Goal: Transaction & Acquisition: Purchase product/service

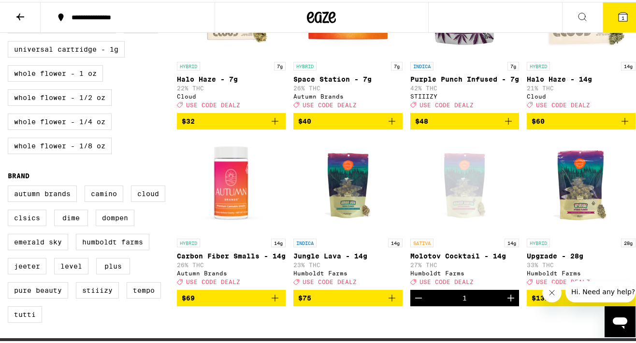
scroll to position [597, 0]
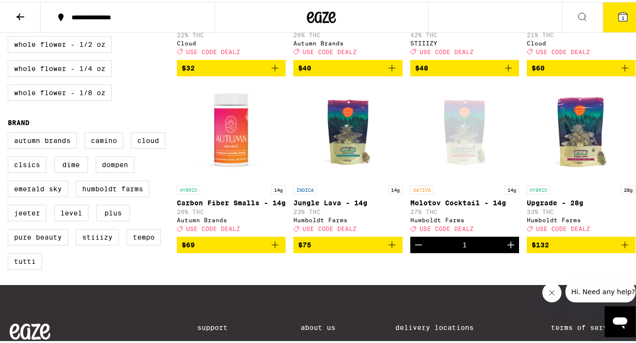
click at [619, 15] on icon at bounding box center [623, 15] width 9 height 9
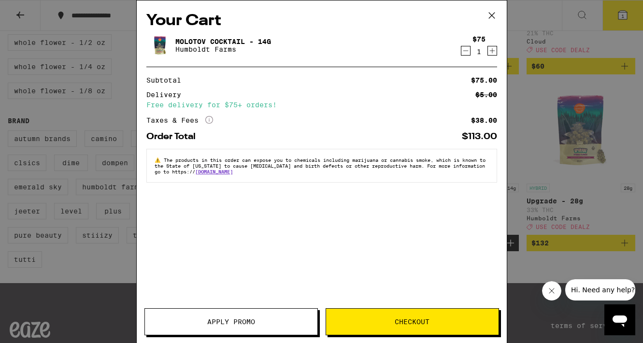
click at [266, 323] on span "Apply Promo" at bounding box center [231, 322] width 173 height 7
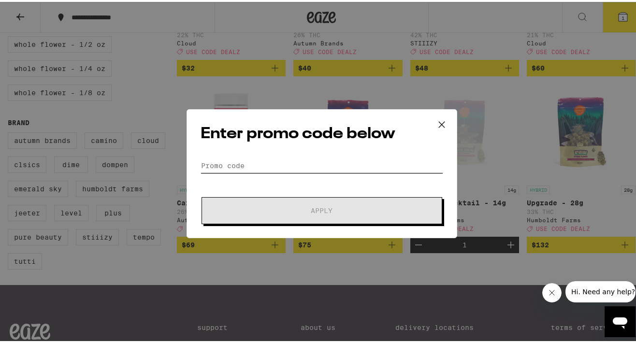
click at [234, 162] on input "Promo Code" at bounding box center [322, 164] width 243 height 15
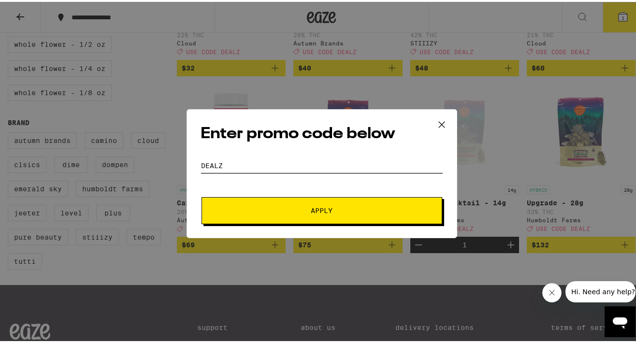
type input "DEALZ"
click at [318, 208] on button "Apply" at bounding box center [322, 208] width 241 height 27
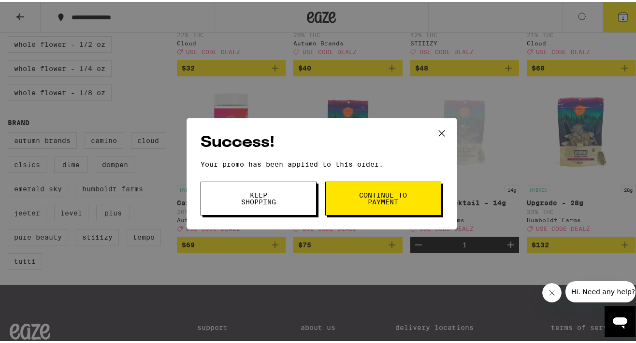
click at [372, 203] on span "Continue to payment" at bounding box center [383, 197] width 49 height 14
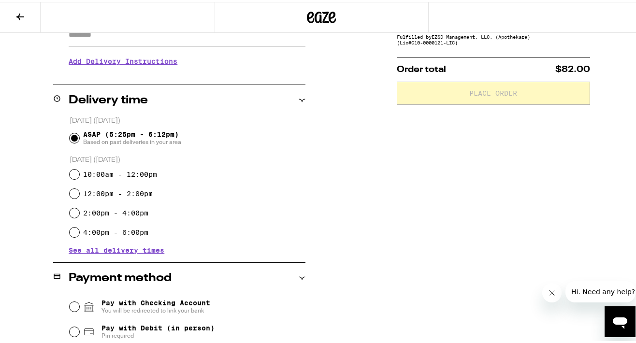
scroll to position [283, 0]
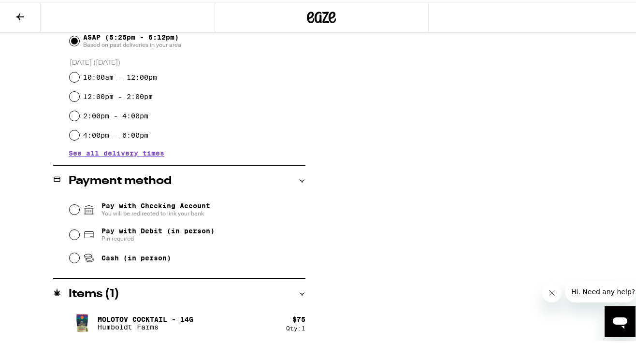
click at [190, 233] on span "Pay with Debit (in person)" at bounding box center [158, 229] width 113 height 8
click at [79, 234] on input "Pay with Debit (in person) Pin required" at bounding box center [75, 233] width 10 height 10
radio input "true"
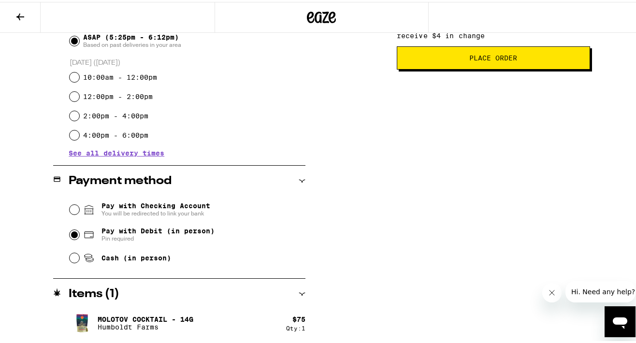
scroll to position [221, 0]
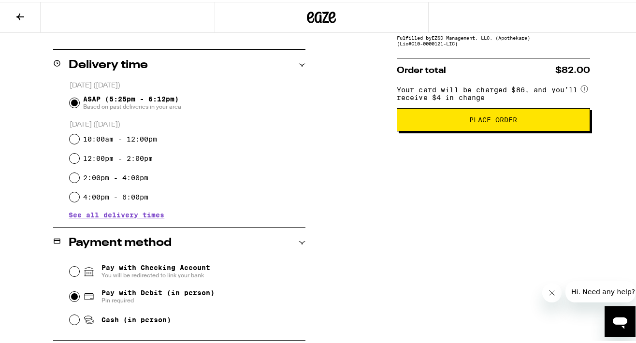
click at [497, 129] on button "Place Order" at bounding box center [493, 117] width 193 height 23
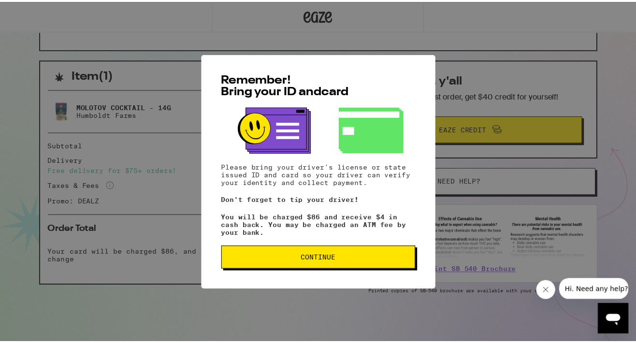
scroll to position [168, 0]
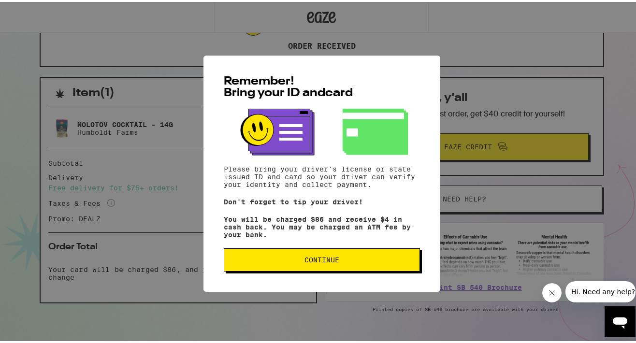
click at [309, 269] on button "Continue" at bounding box center [322, 258] width 196 height 23
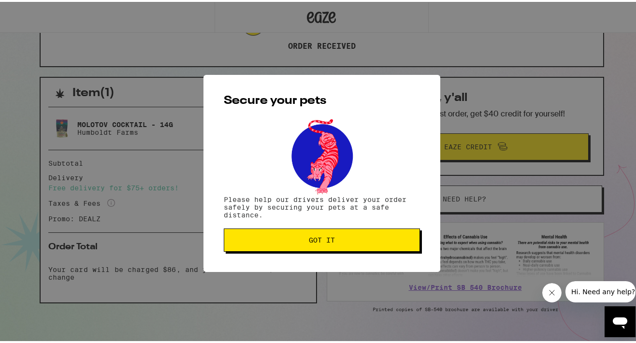
click at [322, 241] on span "Got it" at bounding box center [322, 238] width 26 height 7
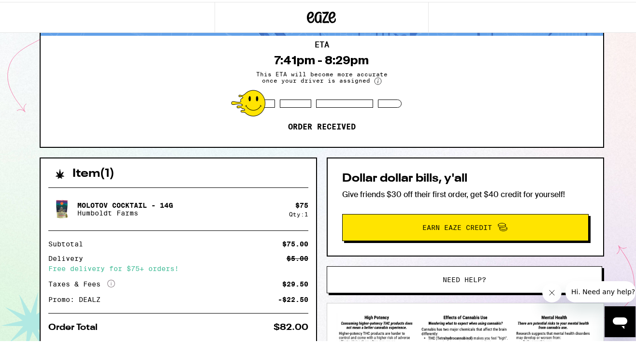
scroll to position [0, 0]
